Goal: Task Accomplishment & Management: Use online tool/utility

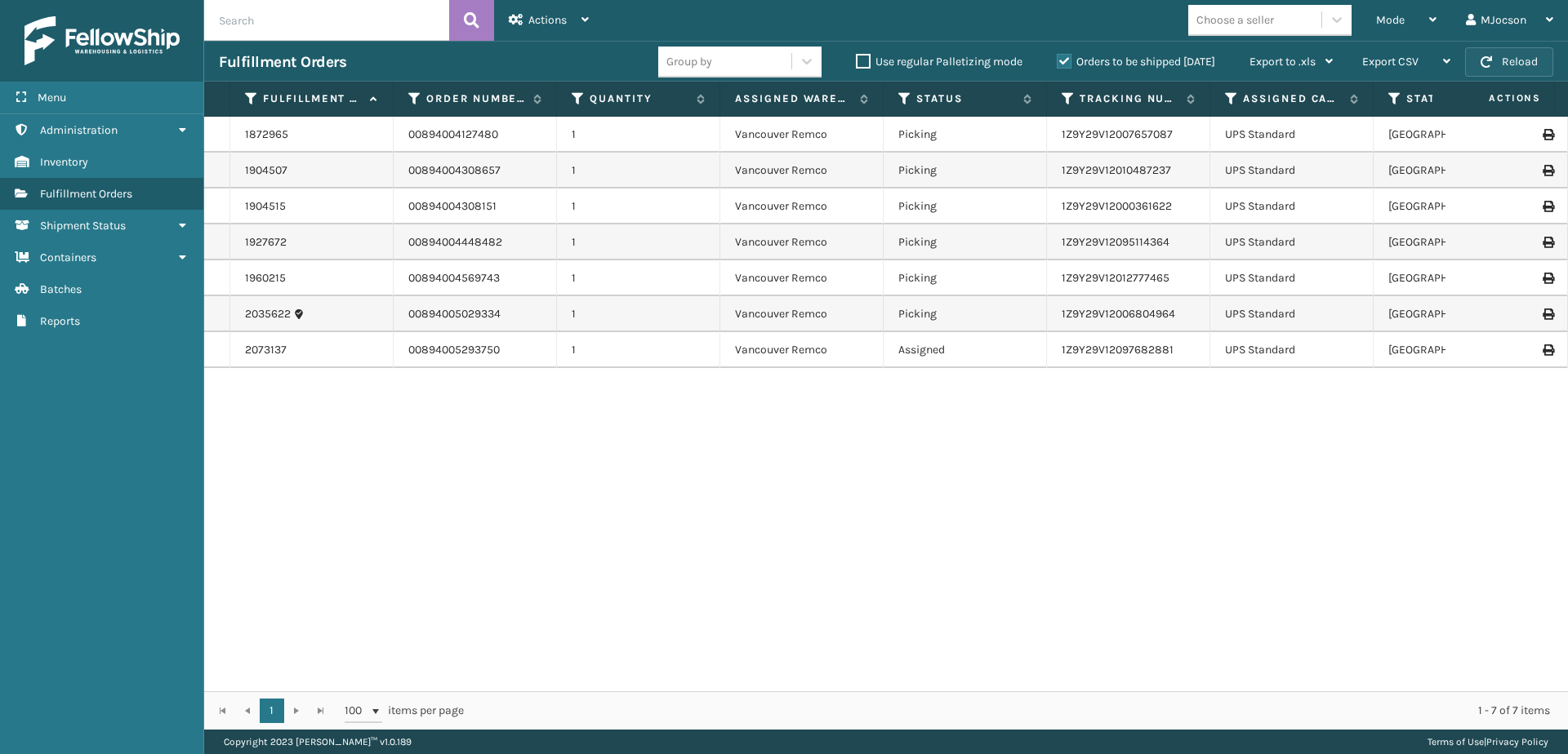
click at [1509, 65] on button "Reload" at bounding box center [1509, 62] width 88 height 30
click at [1516, 59] on button "Reload" at bounding box center [1509, 62] width 88 height 30
click at [1507, 67] on button "Reload" at bounding box center [1509, 62] width 88 height 30
click at [1513, 63] on button "Reload" at bounding box center [1509, 62] width 88 height 30
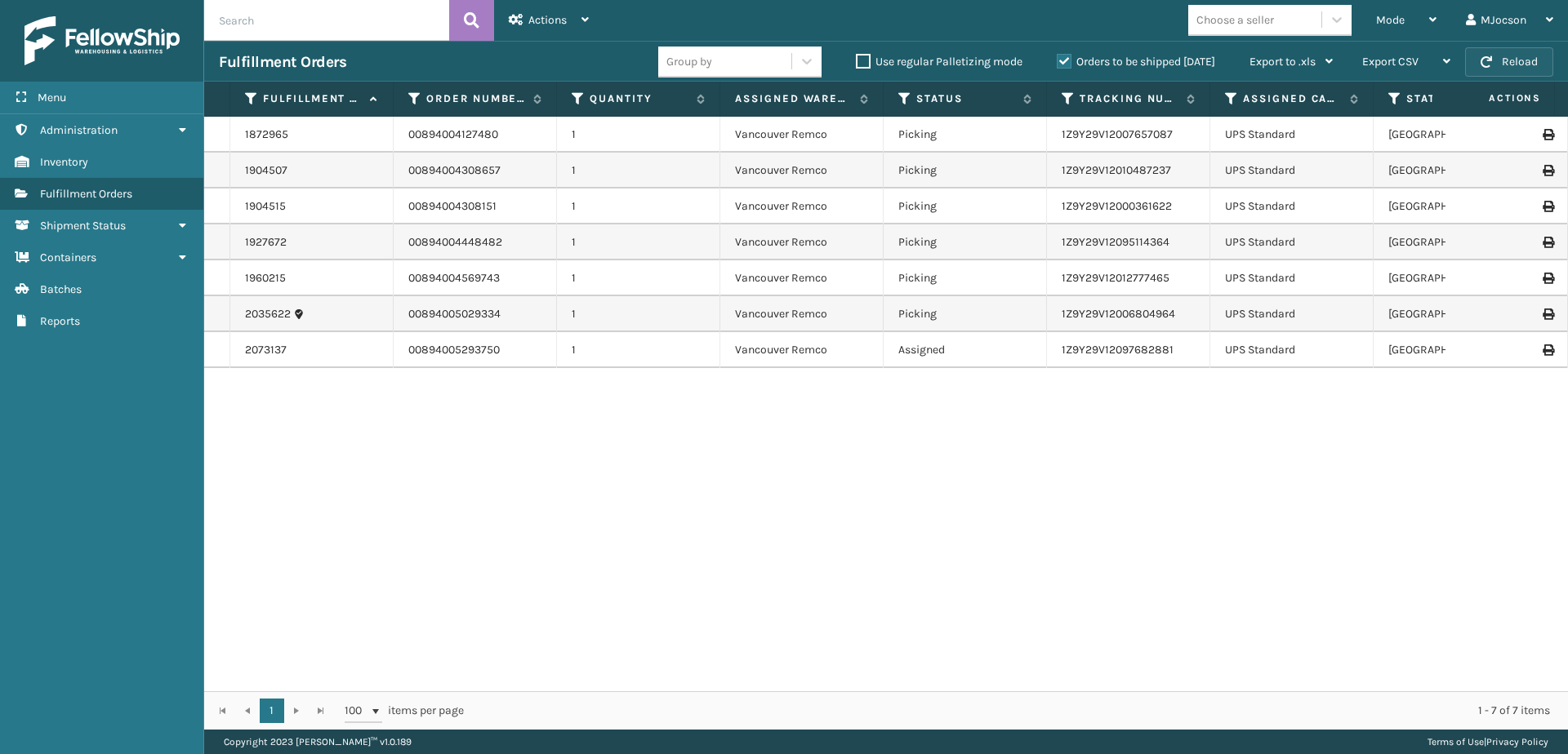
click at [1500, 58] on button "Reload" at bounding box center [1509, 62] width 88 height 30
click at [1493, 63] on button "Reload" at bounding box center [1509, 62] width 88 height 30
click at [1496, 59] on button "Reload" at bounding box center [1509, 62] width 88 height 30
click at [1492, 61] on button "Reload" at bounding box center [1509, 62] width 88 height 30
click at [530, 525] on div "1872965 00894004127480 1 [GEOGRAPHIC_DATA] Remco Picking 1Z9Y29V12007657087 UPS…" at bounding box center [886, 404] width 1364 height 575
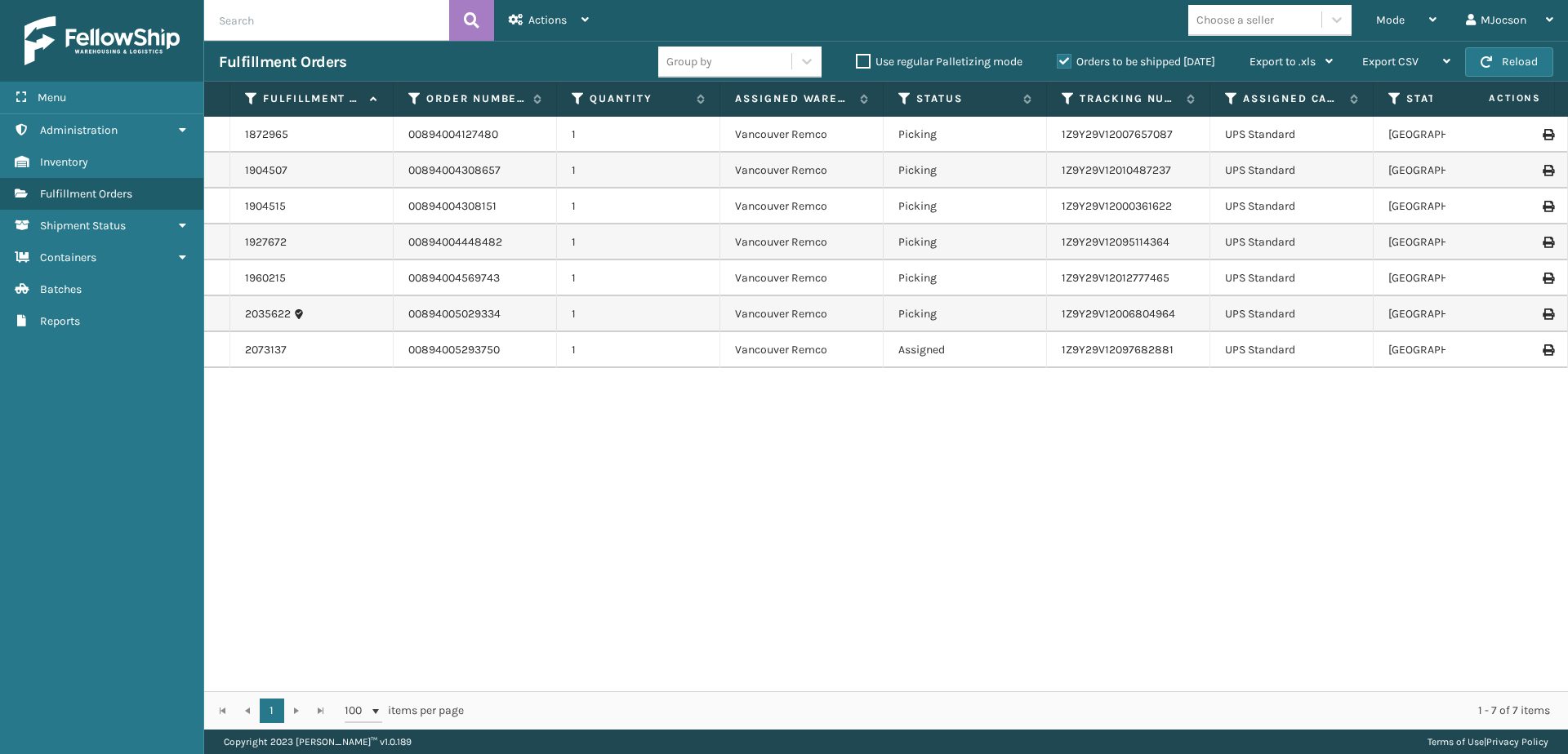
click at [361, 483] on div "1872965 00894004127480 1 [GEOGRAPHIC_DATA] Remco Picking 1Z9Y29V12007657087 UPS…" at bounding box center [886, 404] width 1364 height 575
click at [436, 472] on div "1872965 00894004127480 1 [GEOGRAPHIC_DATA] Remco Picking 1Z9Y29V12007657087 UPS…" at bounding box center [886, 404] width 1364 height 575
click at [1480, 58] on button "Reload" at bounding box center [1509, 62] width 88 height 30
click at [1502, 61] on button "Reload" at bounding box center [1509, 62] width 88 height 30
click at [994, 483] on div "1872965 00894004127480 1 [GEOGRAPHIC_DATA] Remco Picking 1Z9Y29V12007657087 UPS…" at bounding box center [886, 404] width 1364 height 575
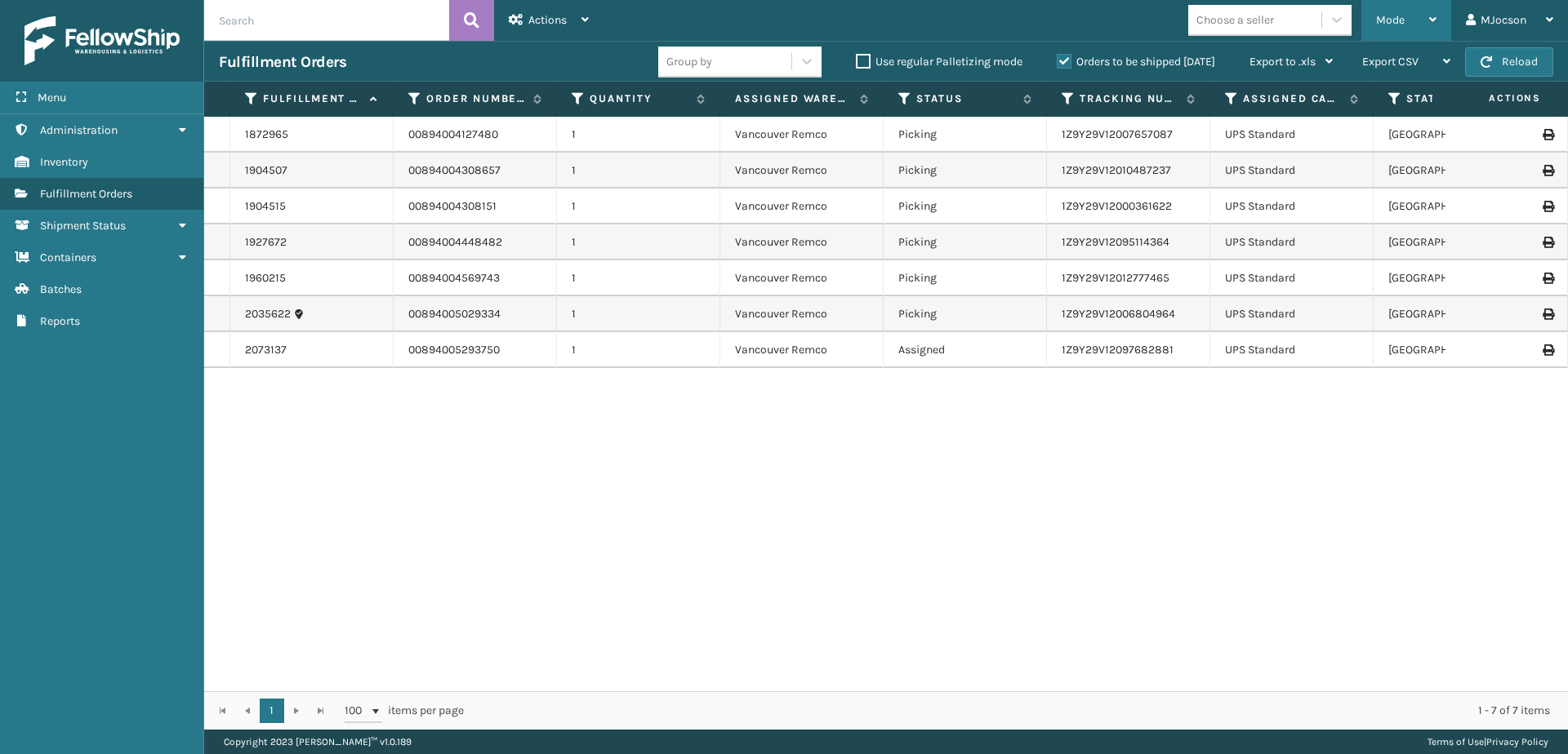
click at [1386, 18] on span "Mode" at bounding box center [1390, 20] width 29 height 14
click at [1122, 607] on div "1872965 00894004127480 1 [GEOGRAPHIC_DATA] Remco Picking 1Z9Y29V12007657087 UPS…" at bounding box center [886, 404] width 1364 height 575
click at [1513, 65] on button "Reload" at bounding box center [1509, 62] width 88 height 30
click at [1493, 53] on button "Reload" at bounding box center [1509, 62] width 88 height 30
click at [1498, 64] on button "Reload" at bounding box center [1509, 62] width 88 height 30
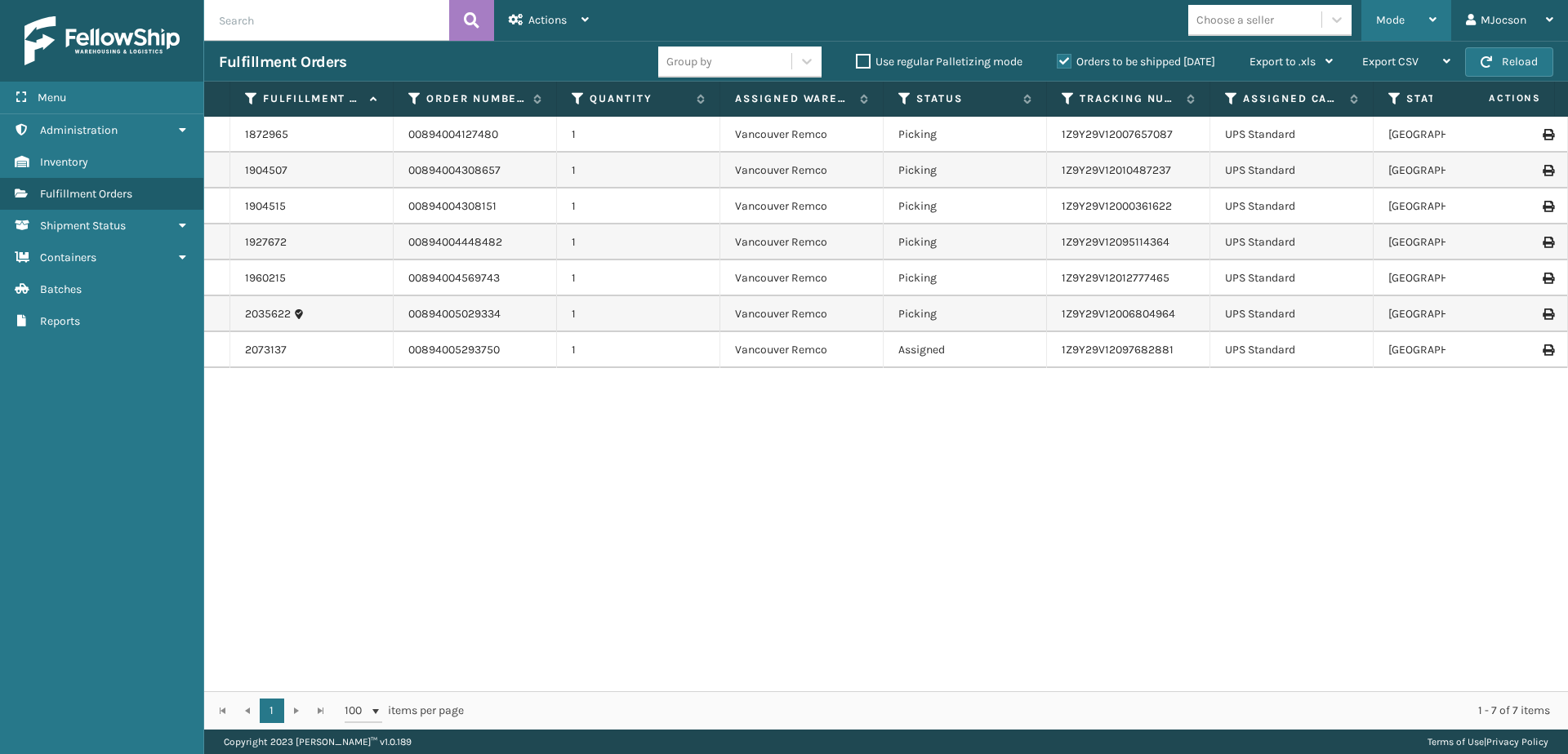
click at [1386, 15] on span "Mode" at bounding box center [1390, 20] width 29 height 14
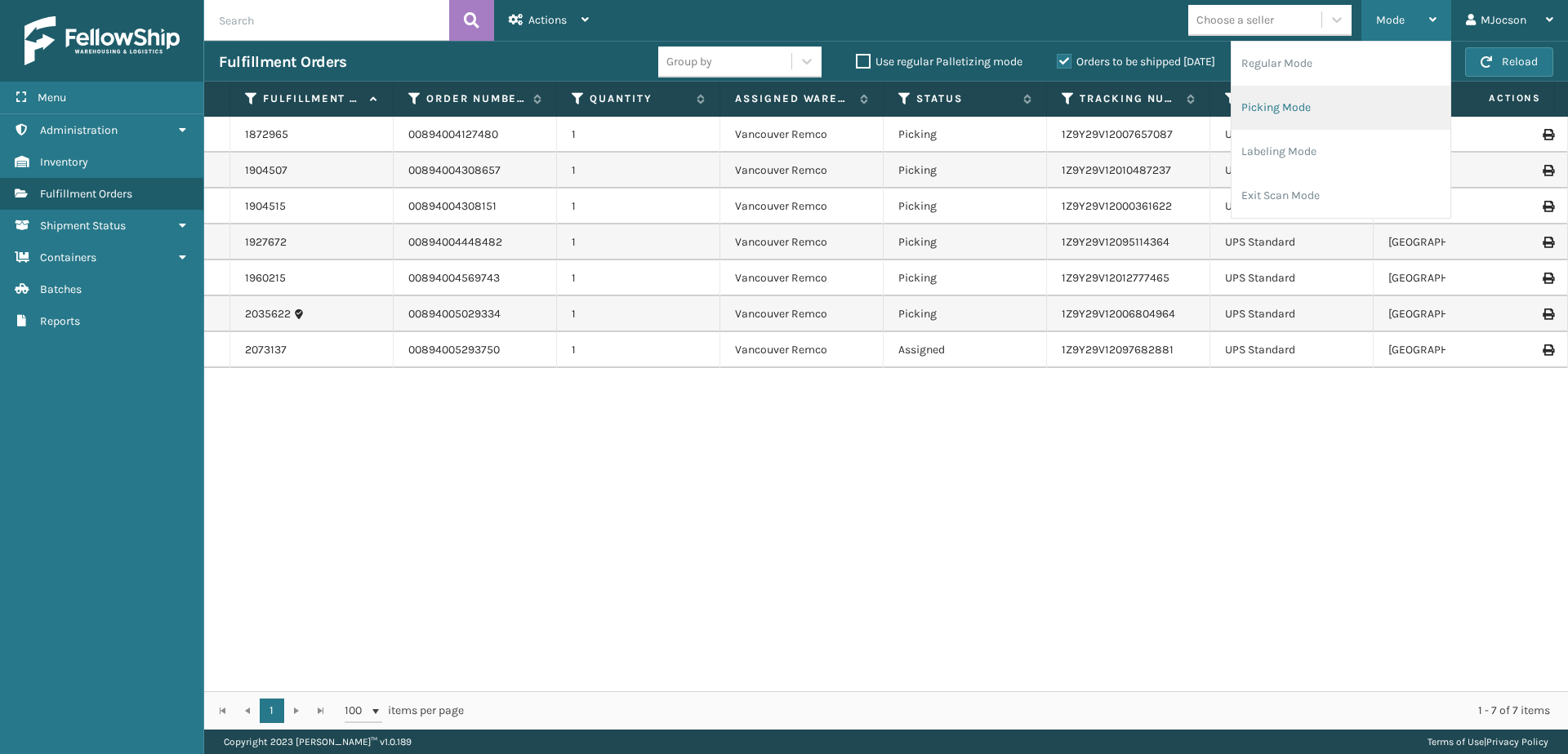
click at [1281, 108] on li "Picking Mode" at bounding box center [1341, 107] width 219 height 45
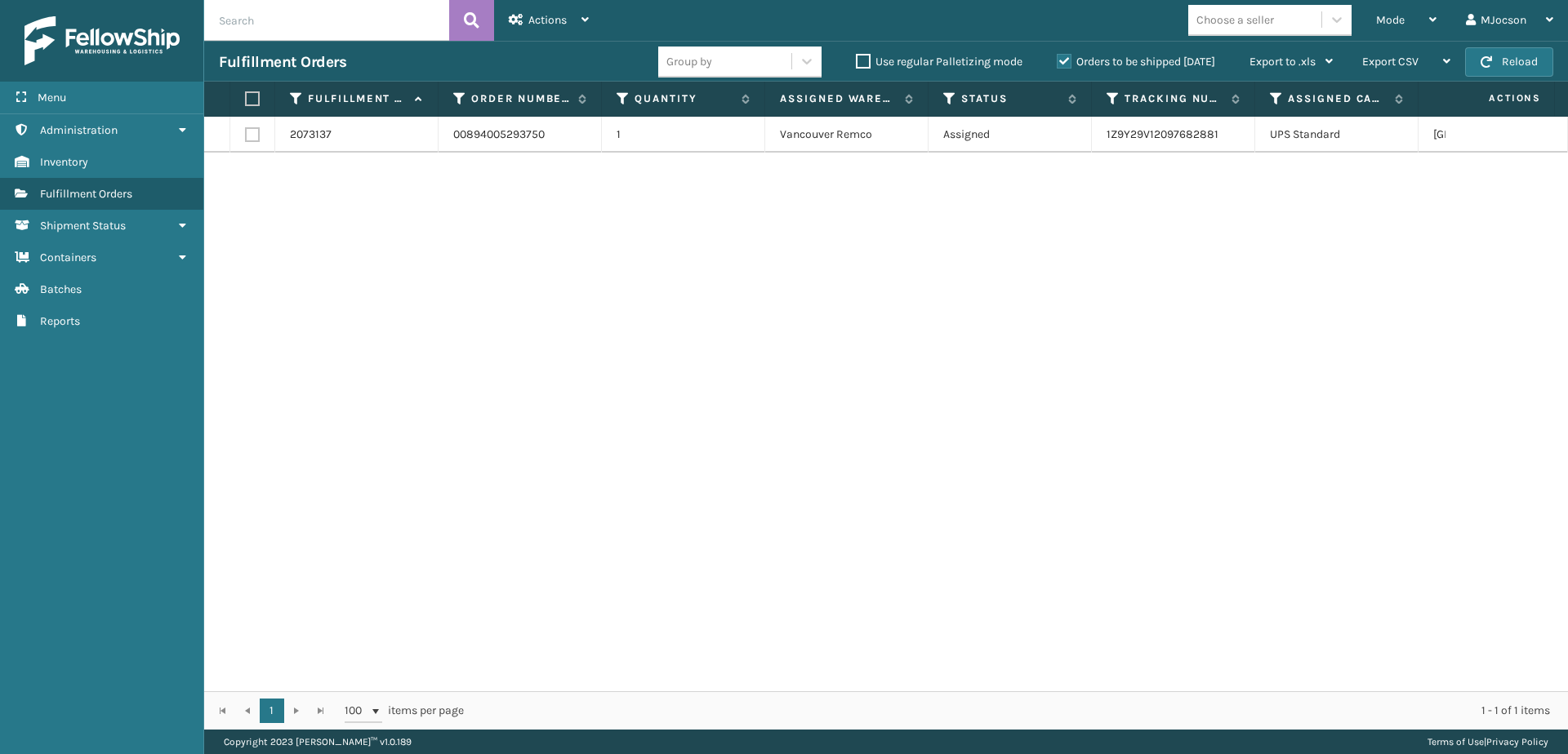
click at [252, 104] on label at bounding box center [250, 99] width 10 height 15
click at [246, 104] on input "checkbox" at bounding box center [245, 99] width 1 height 10
checkbox input "true"
click at [530, 24] on span "Actions" at bounding box center [547, 20] width 38 height 14
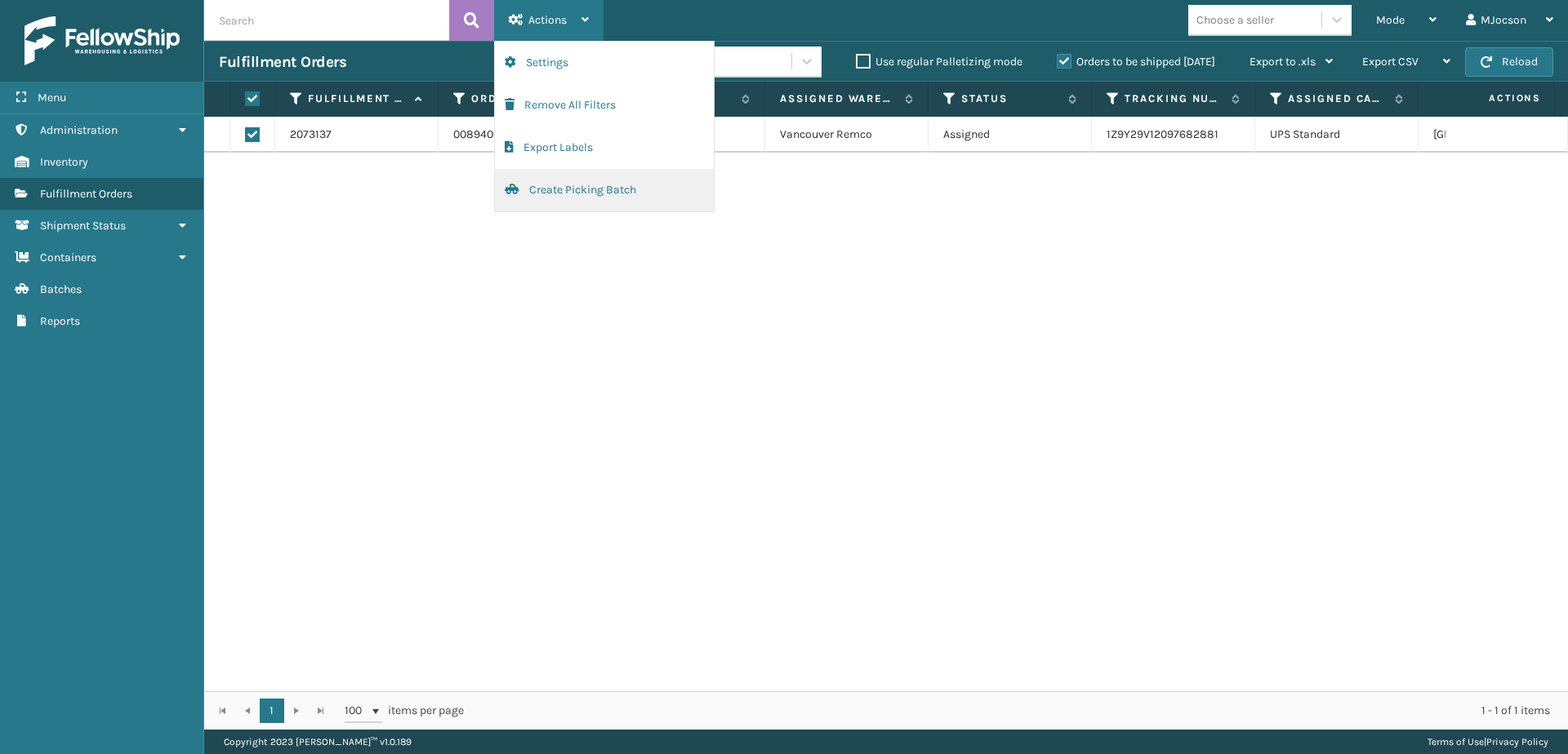
click at [583, 193] on button "Create Picking Batch" at bounding box center [604, 190] width 219 height 43
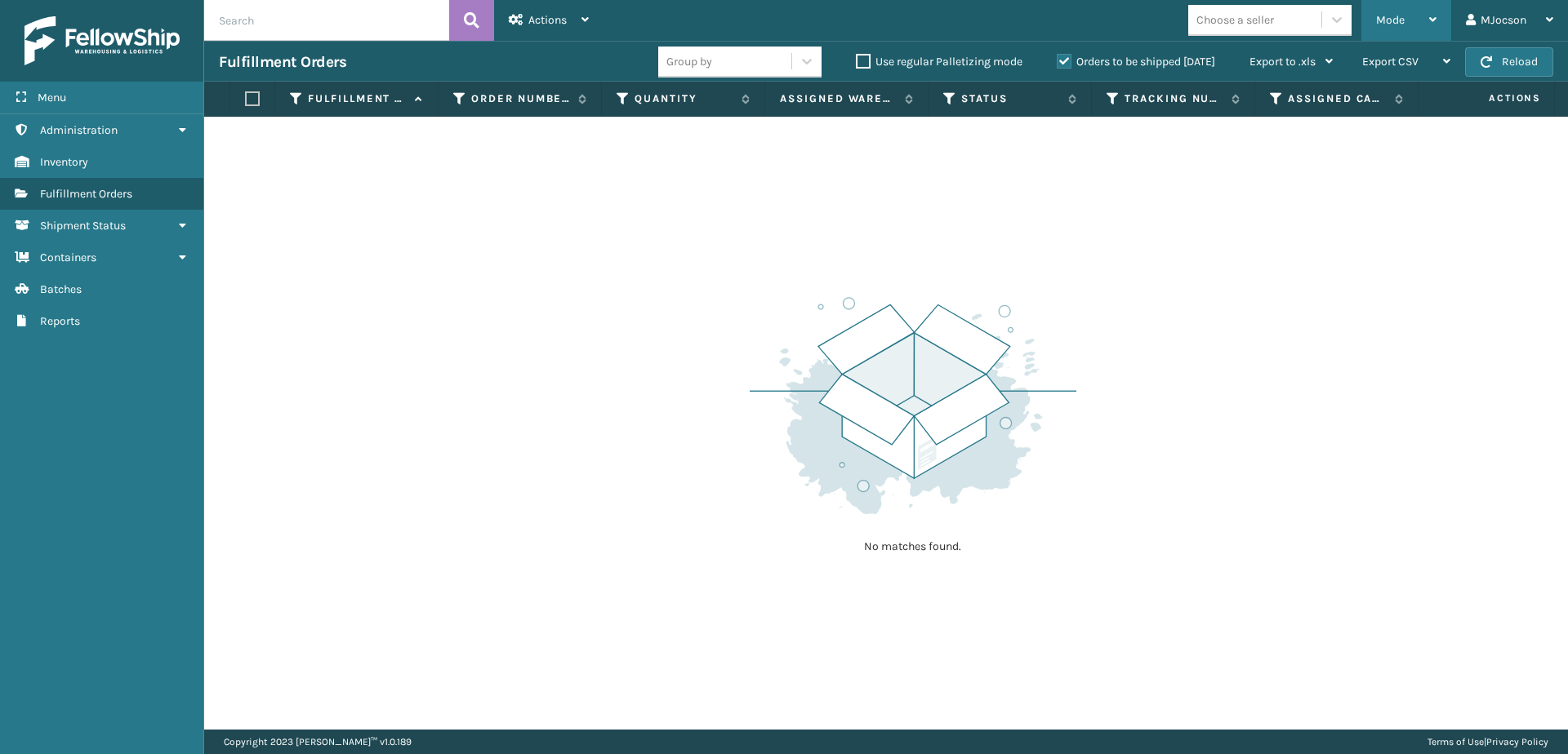
click at [1403, 24] on span "Mode" at bounding box center [1390, 20] width 29 height 14
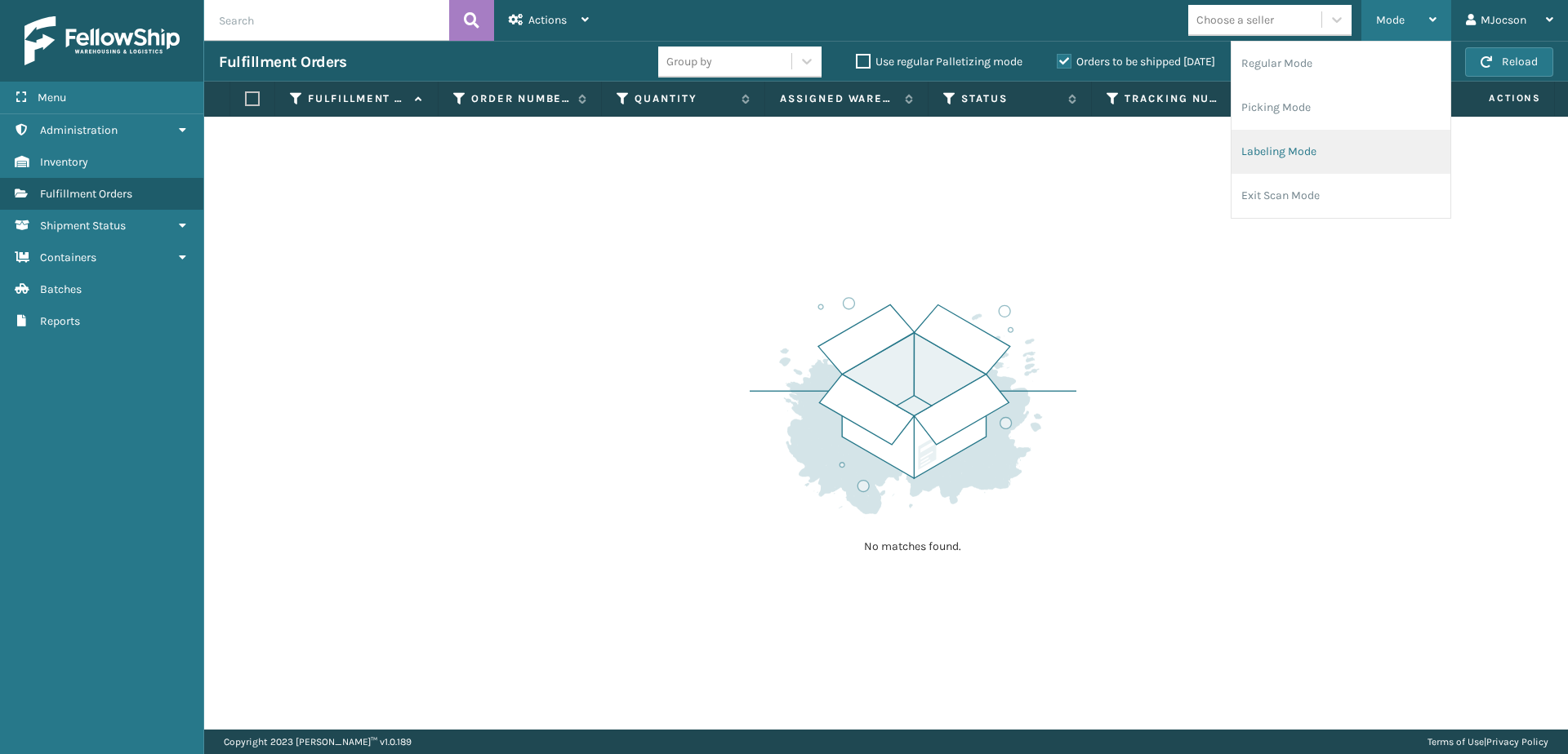
click at [1318, 158] on li "Labeling Mode" at bounding box center [1341, 152] width 219 height 45
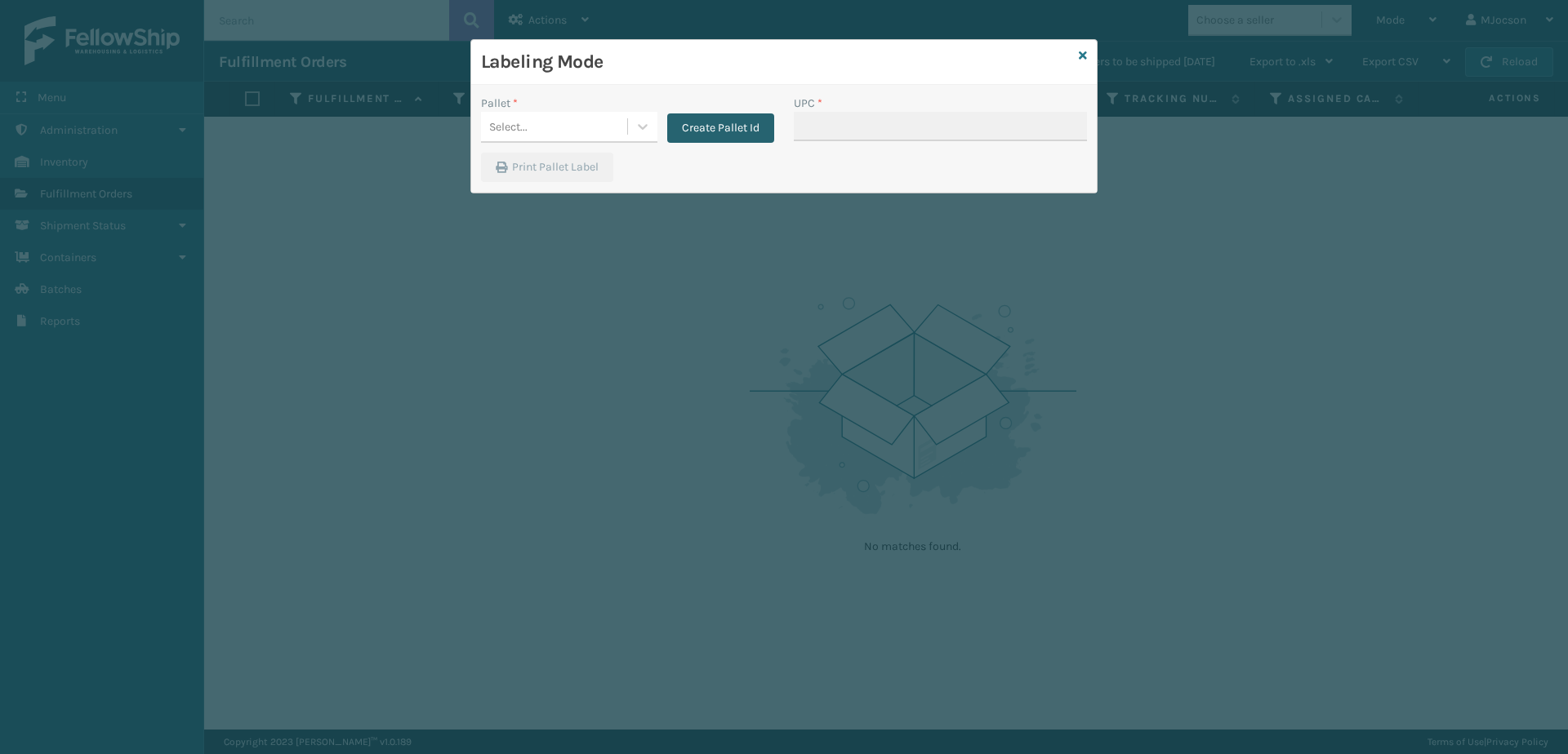
click at [705, 131] on button "Create Pallet Id" at bounding box center [720, 128] width 107 height 30
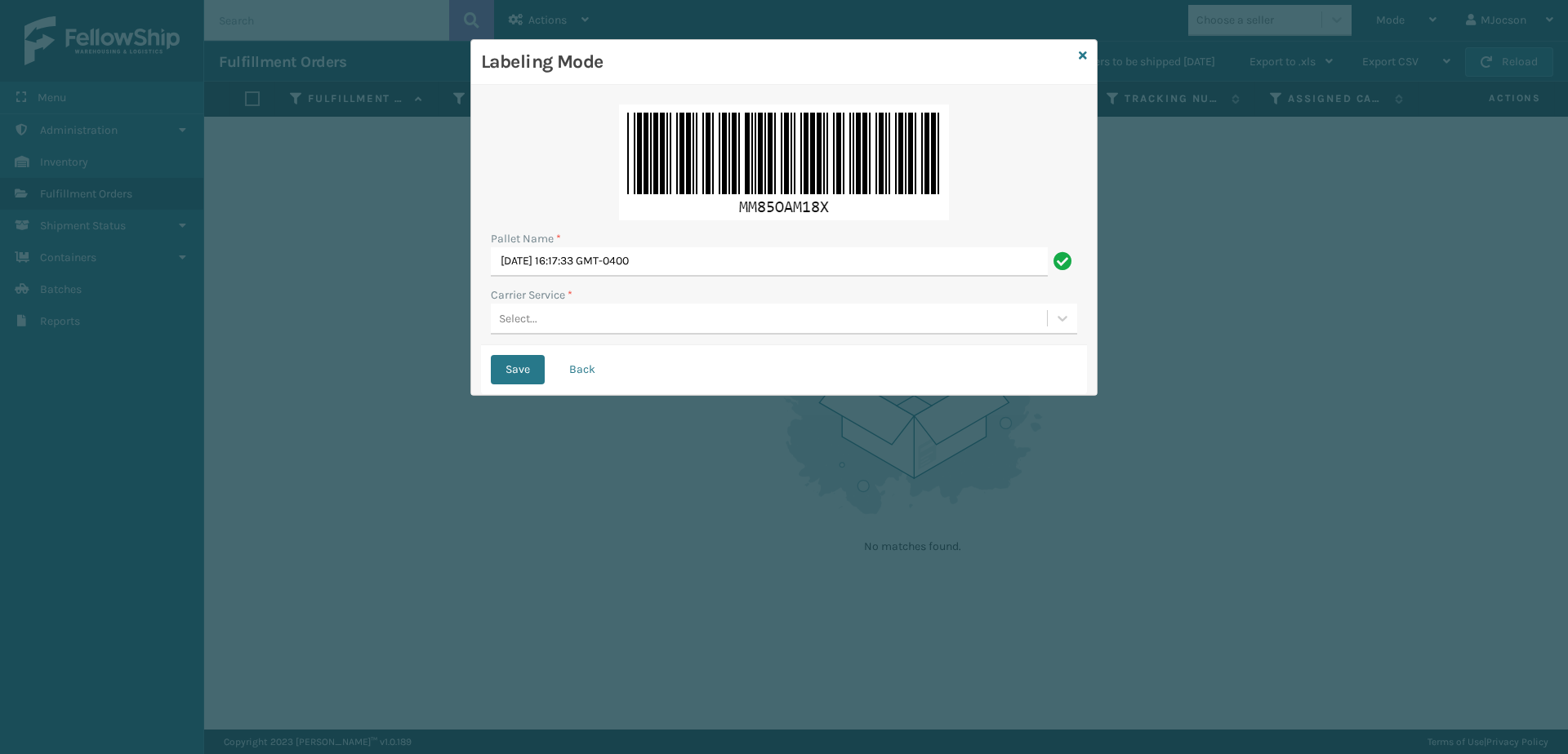
click at [519, 324] on div "Select..." at bounding box center [519, 319] width 38 height 17
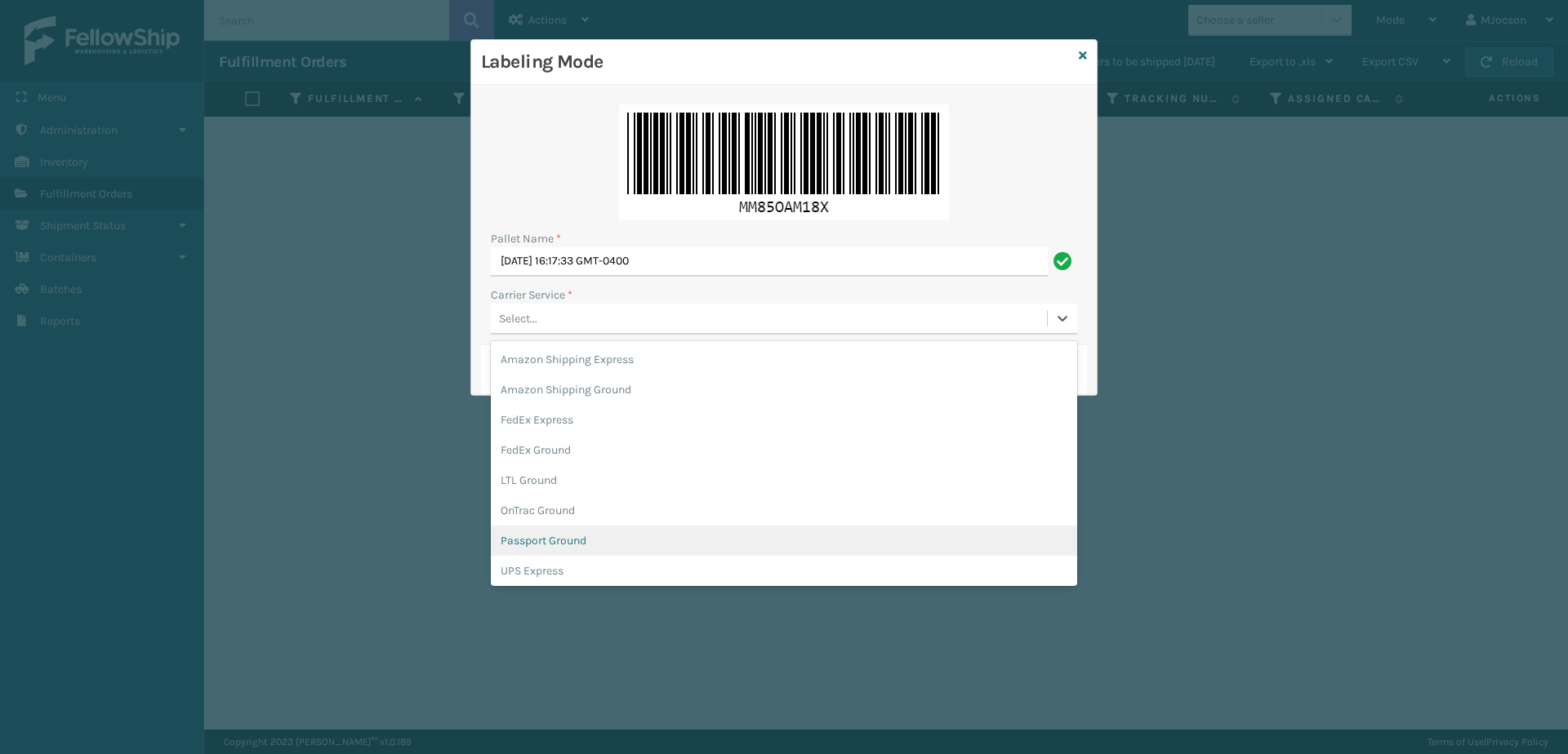
scroll to position [94, 0]
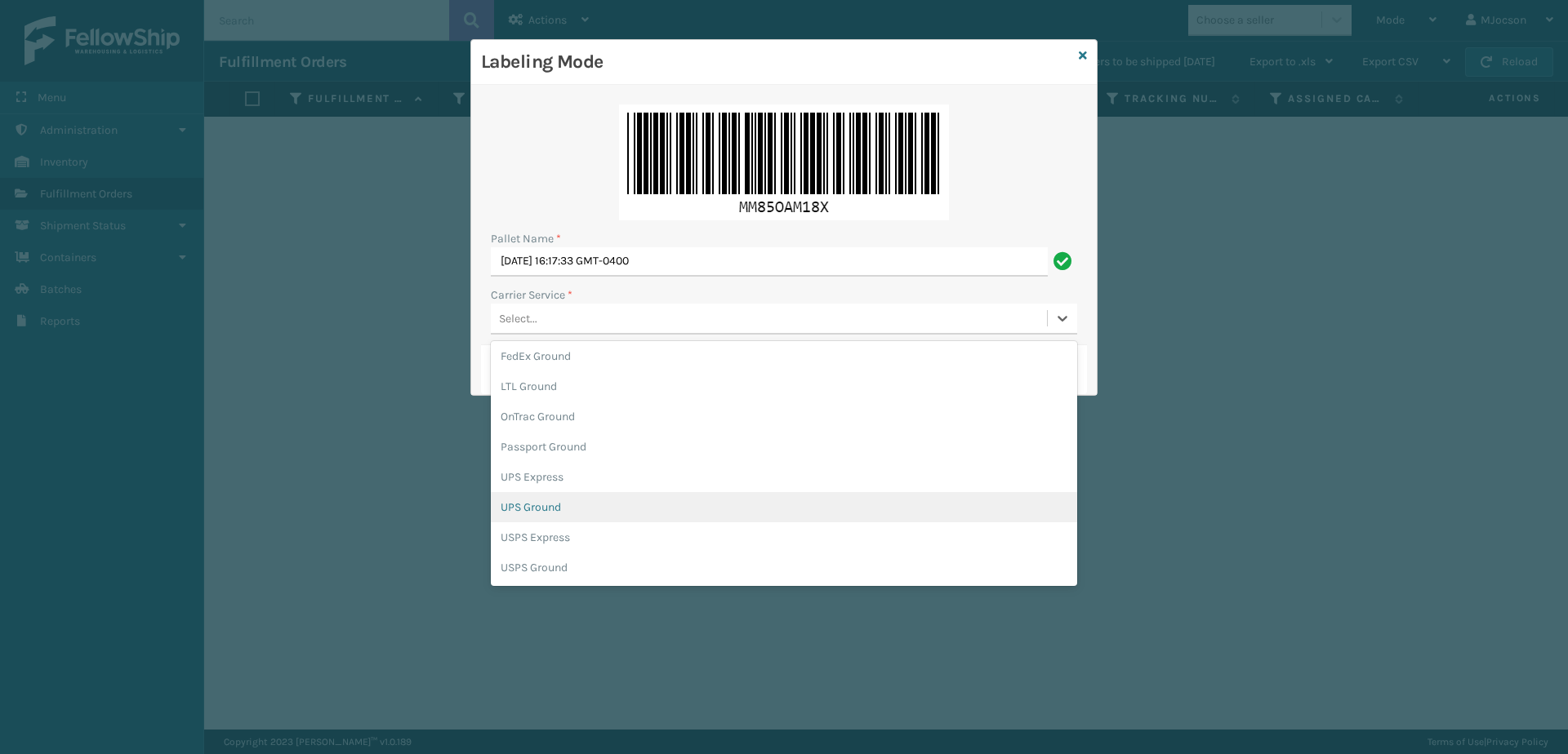
click at [555, 517] on div "UPS Ground" at bounding box center [784, 507] width 587 height 31
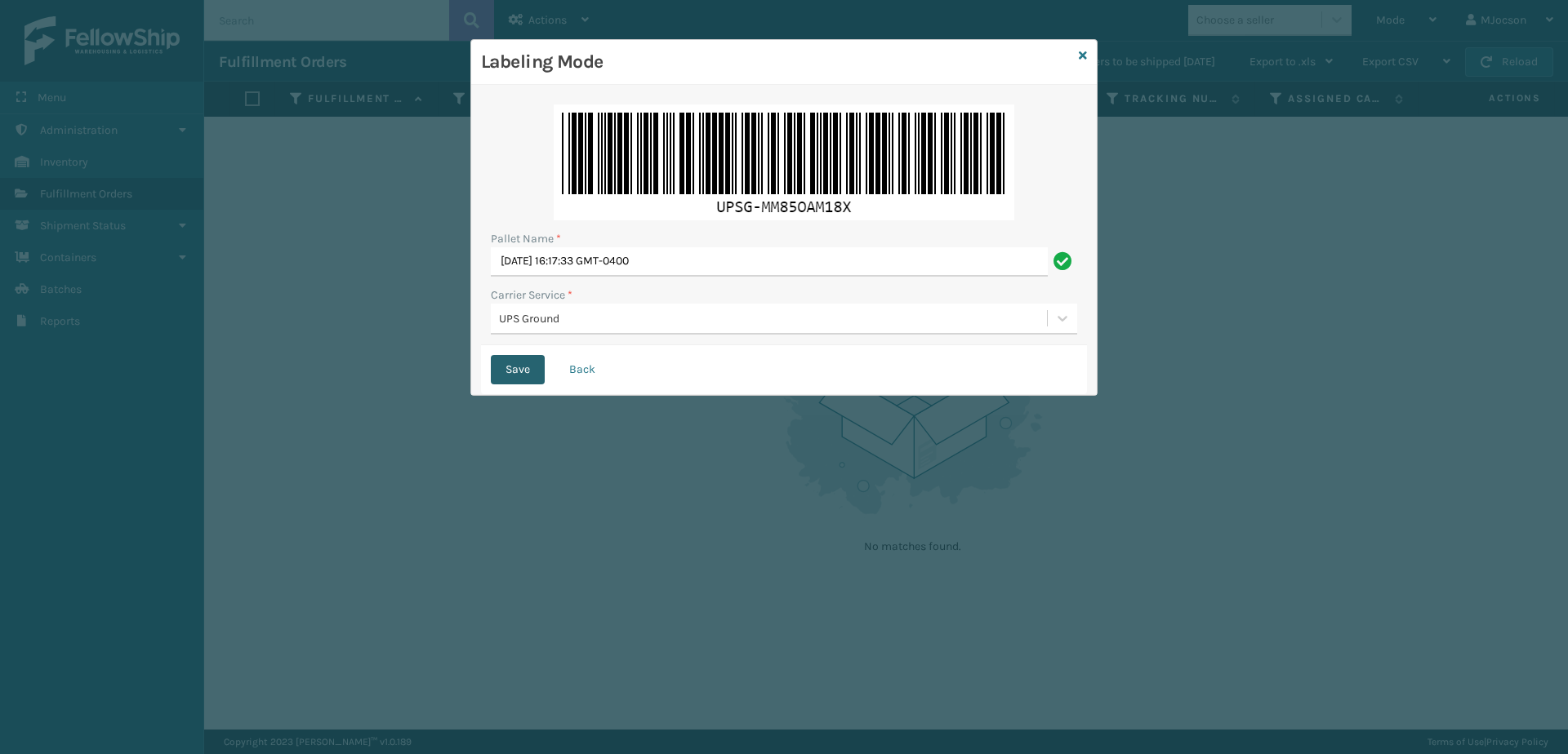
click at [492, 374] on button "Save" at bounding box center [518, 370] width 54 height 30
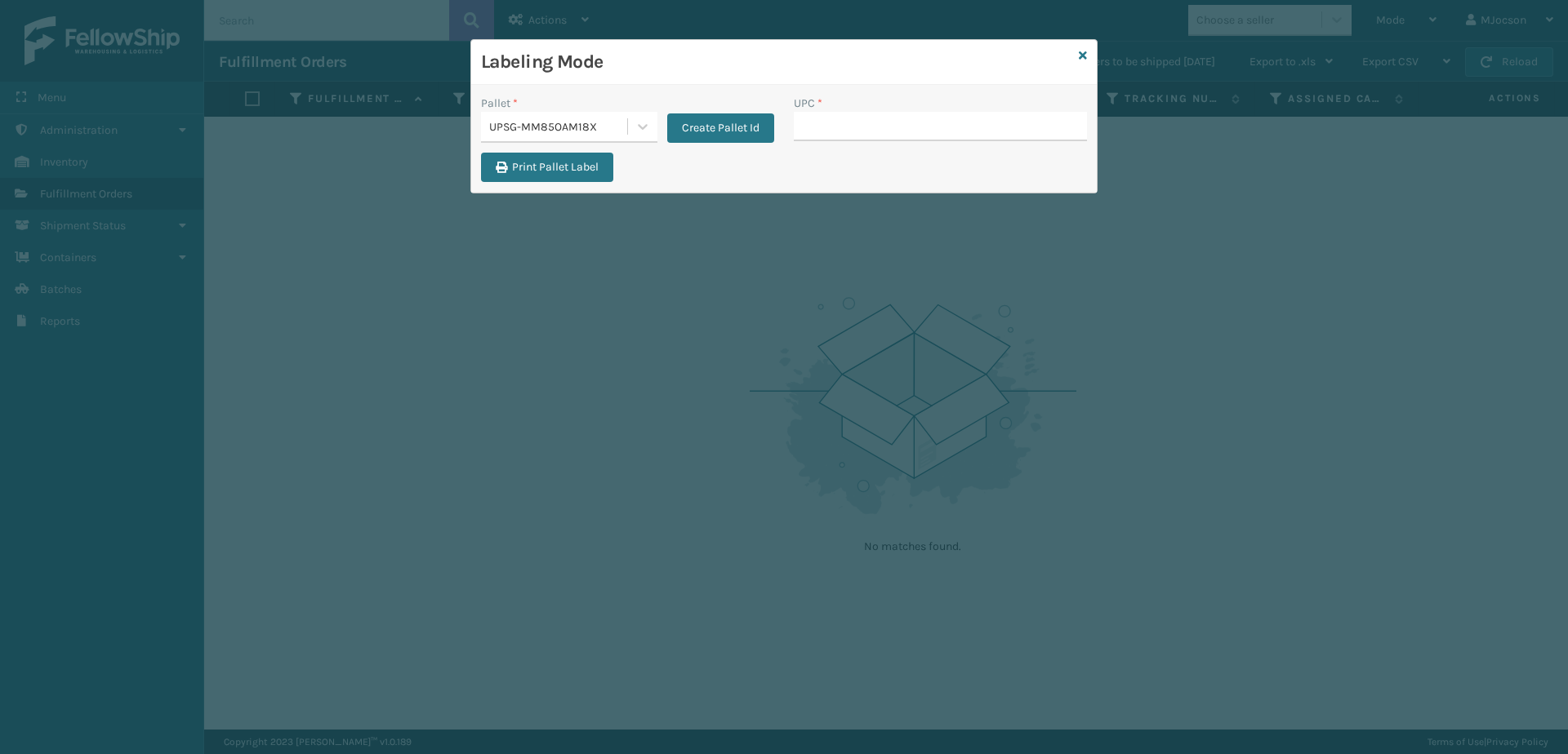
click at [1092, 58] on div "Labeling Mode" at bounding box center [784, 62] width 626 height 45
click at [1090, 58] on div "Labeling Mode" at bounding box center [784, 62] width 626 height 45
click at [1083, 52] on icon at bounding box center [1083, 55] width 8 height 11
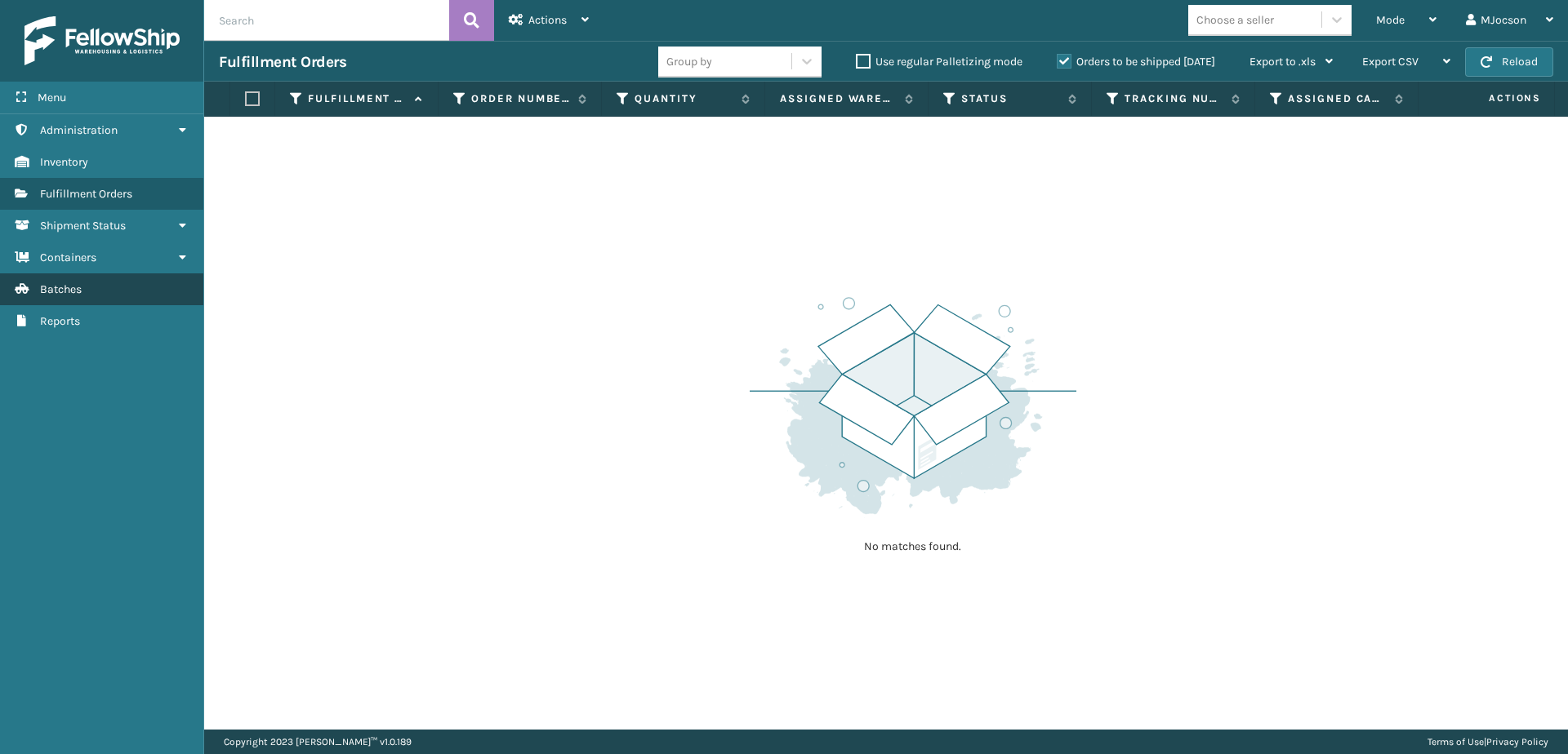
click at [43, 288] on span "Batches" at bounding box center [61, 290] width 42 height 14
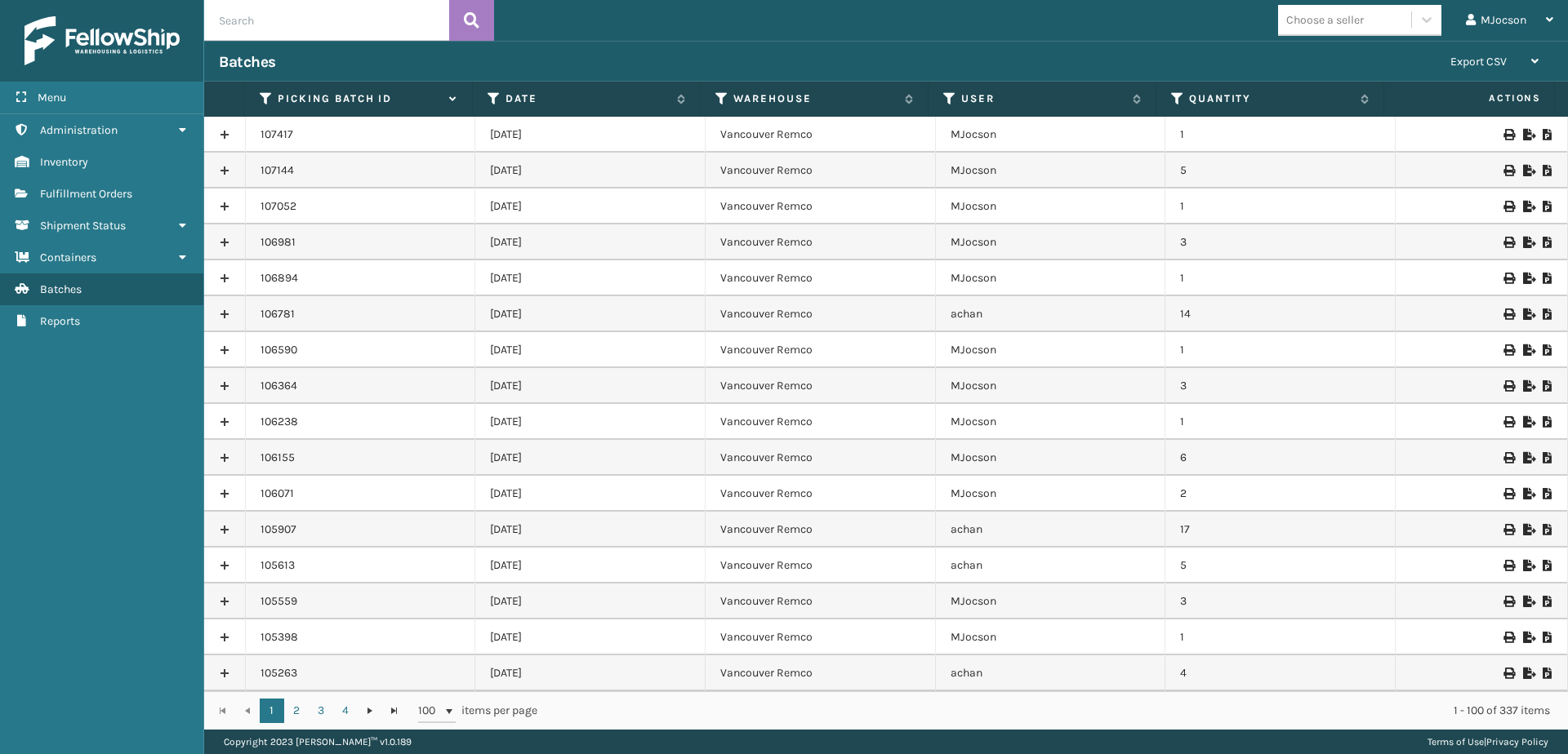
click at [88, 196] on span "Fulfillment Orders" at bounding box center [86, 194] width 93 height 14
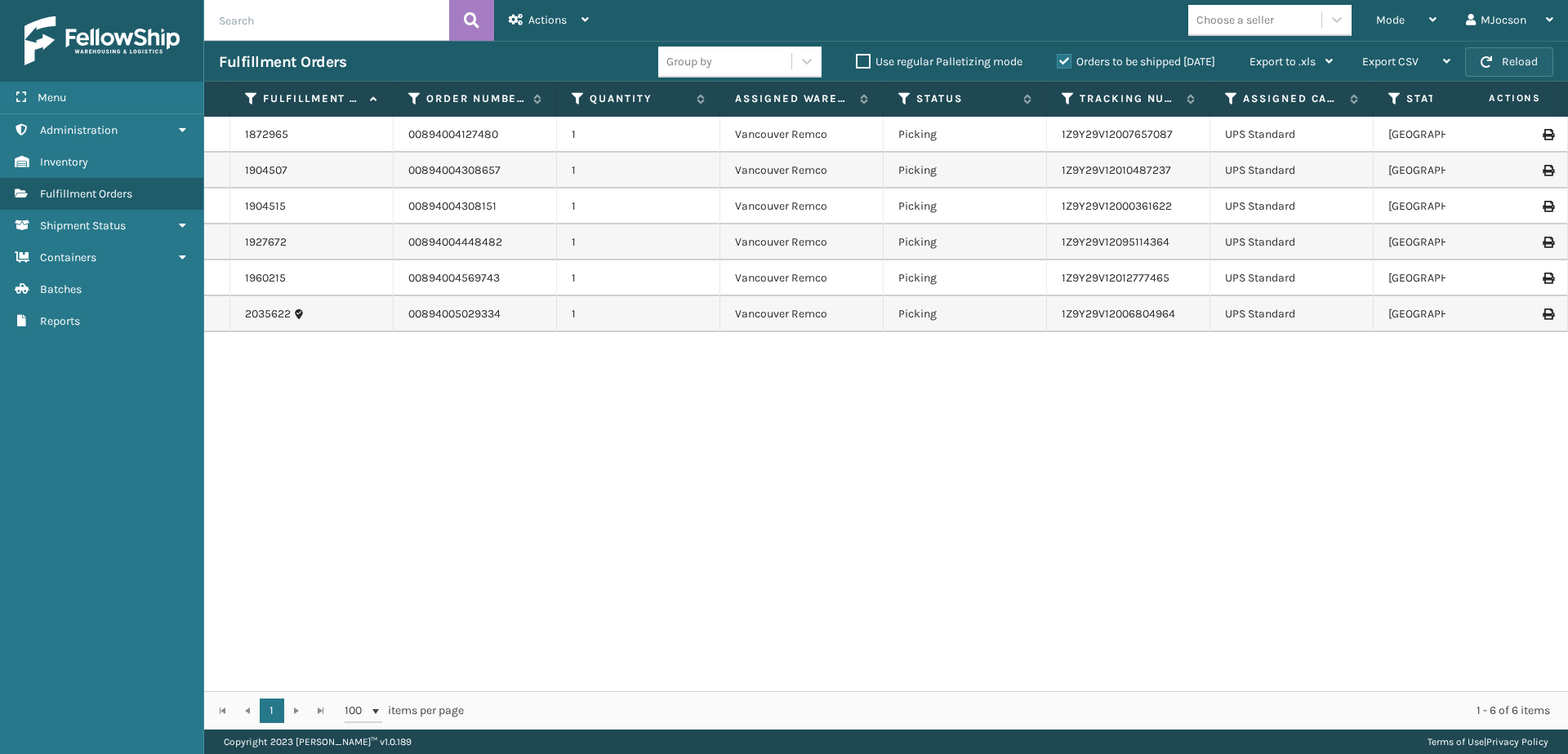
click at [1531, 63] on button "Reload" at bounding box center [1509, 62] width 88 height 30
click at [1427, 17] on div "Mode" at bounding box center [1406, 20] width 60 height 41
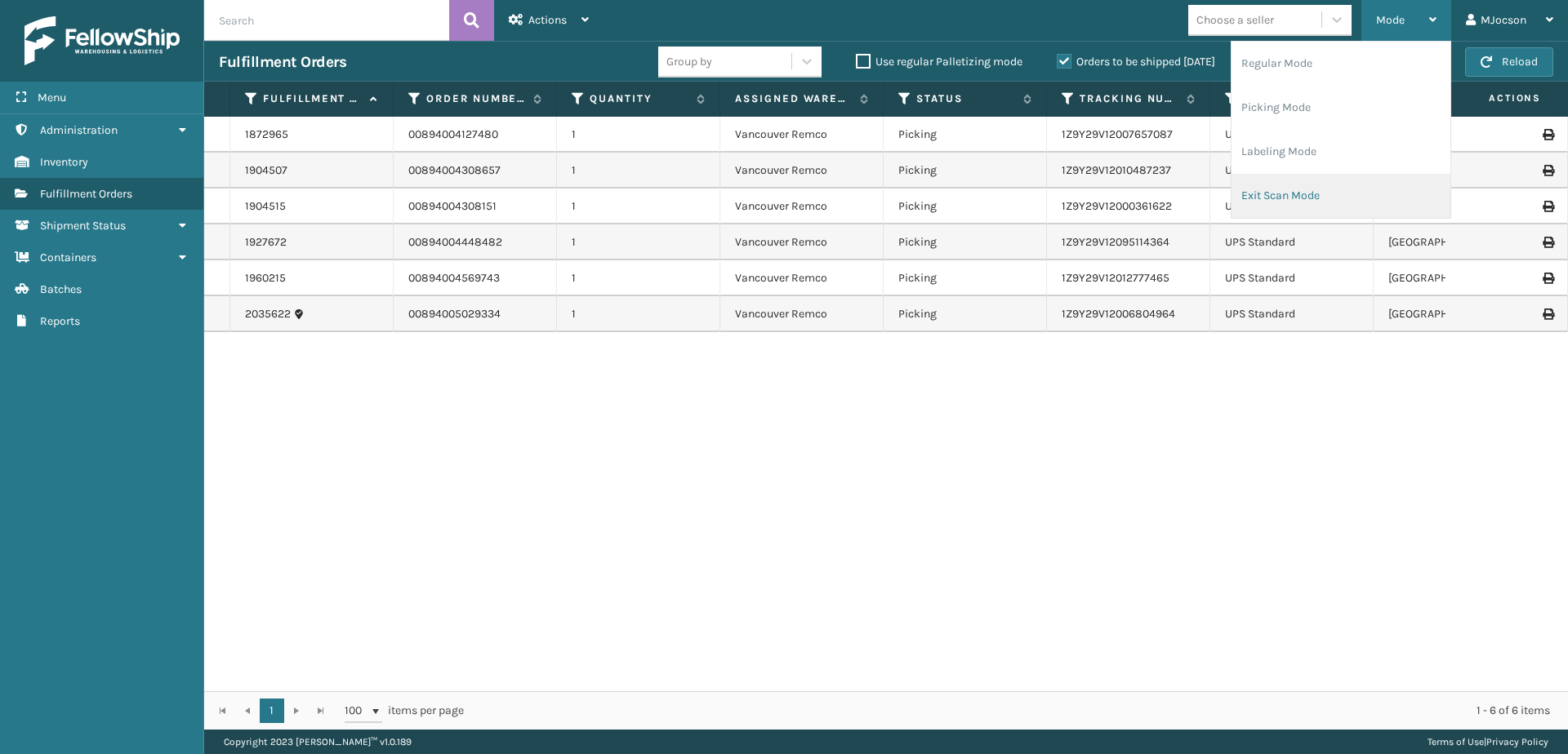
click at [1308, 195] on li "Exit Scan Mode" at bounding box center [1341, 195] width 219 height 45
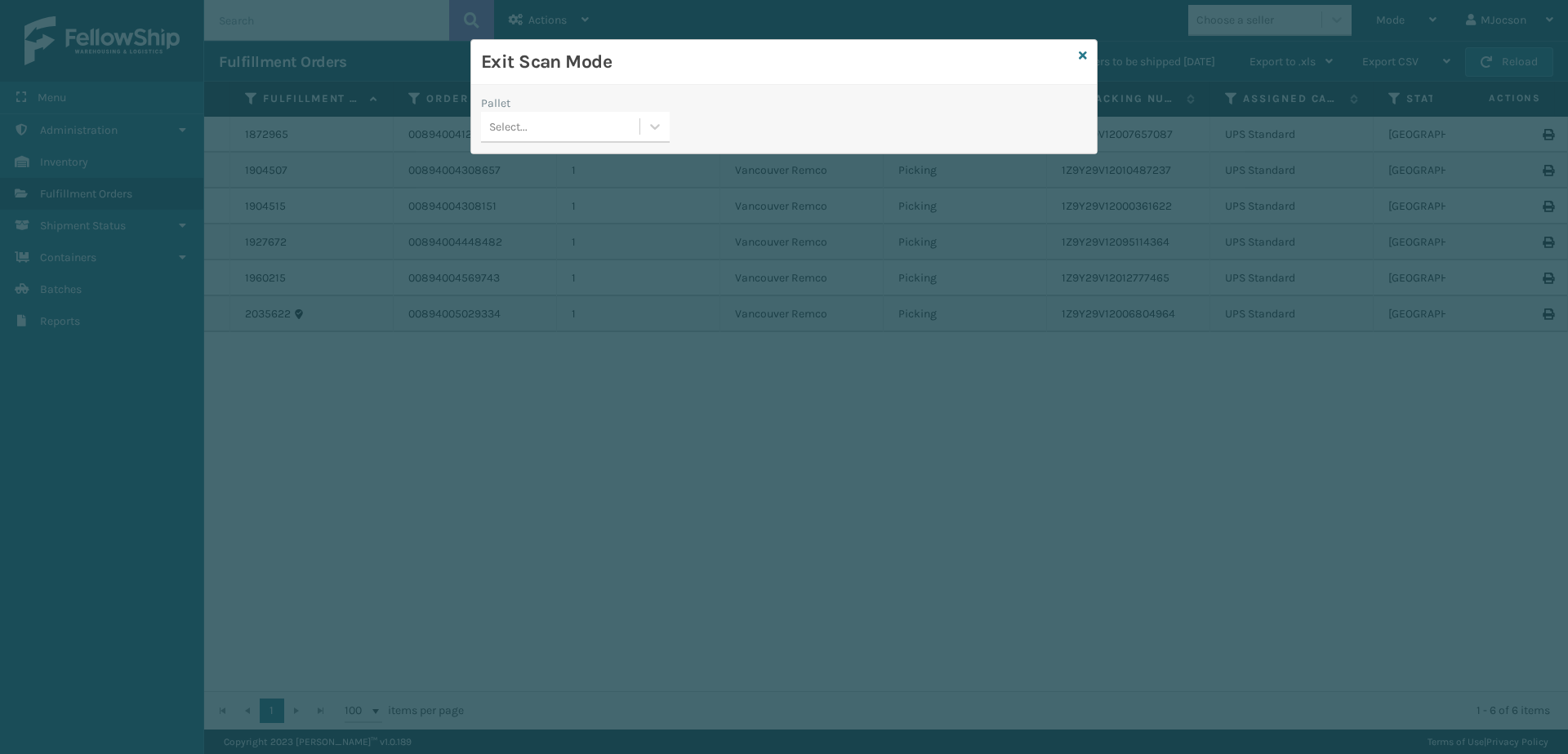
click at [1078, 51] on div "Exit Scan Mode" at bounding box center [784, 62] width 626 height 45
click at [1088, 51] on div "Exit Scan Mode" at bounding box center [784, 62] width 626 height 45
click at [1082, 55] on icon at bounding box center [1083, 55] width 8 height 11
